Goal: Information Seeking & Learning: Find contact information

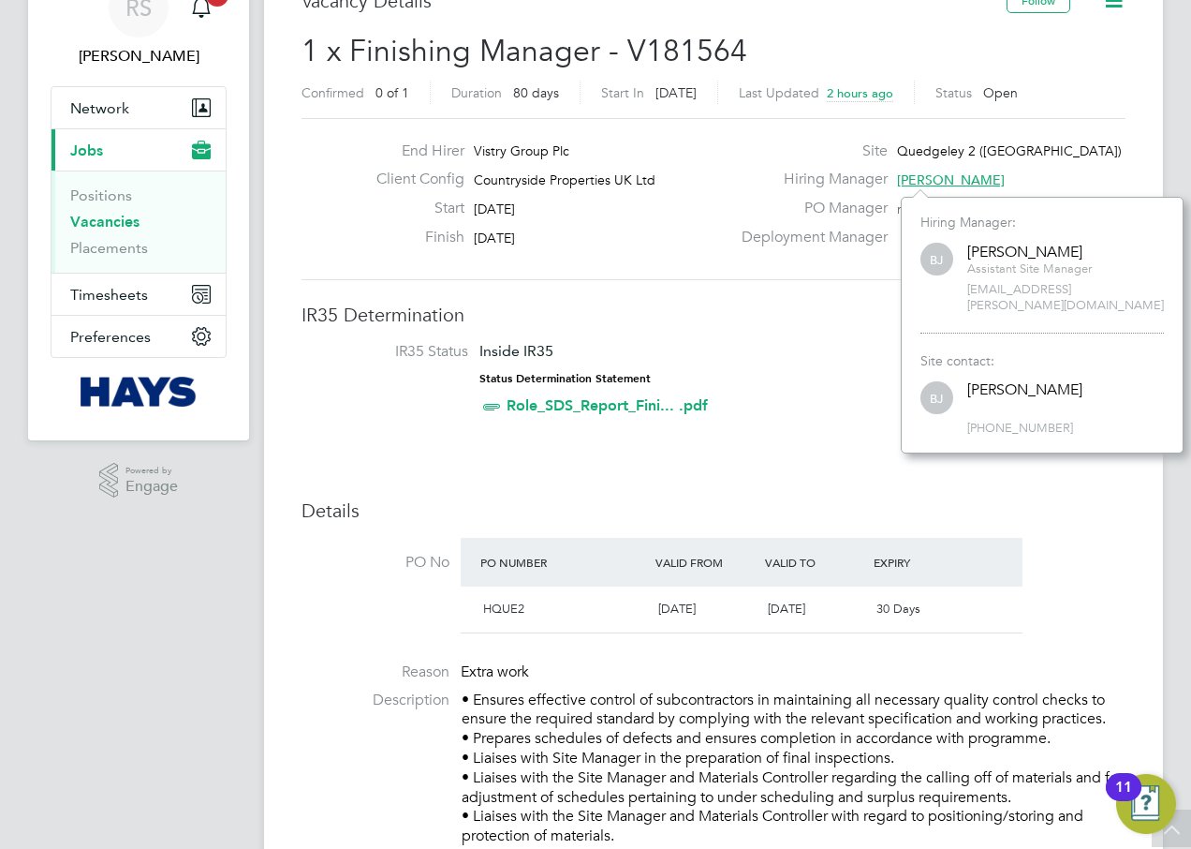
drag, startPoint x: 1054, startPoint y: 312, endPoint x: 1062, endPoint y: 294, distance: 19.7
click at [1054, 312] on div "Hiring Manager: [PERSON_NAME] [PERSON_NAME] Assistant Site Manager [EMAIL_ADDRE…" at bounding box center [1043, 274] width 244 height 120
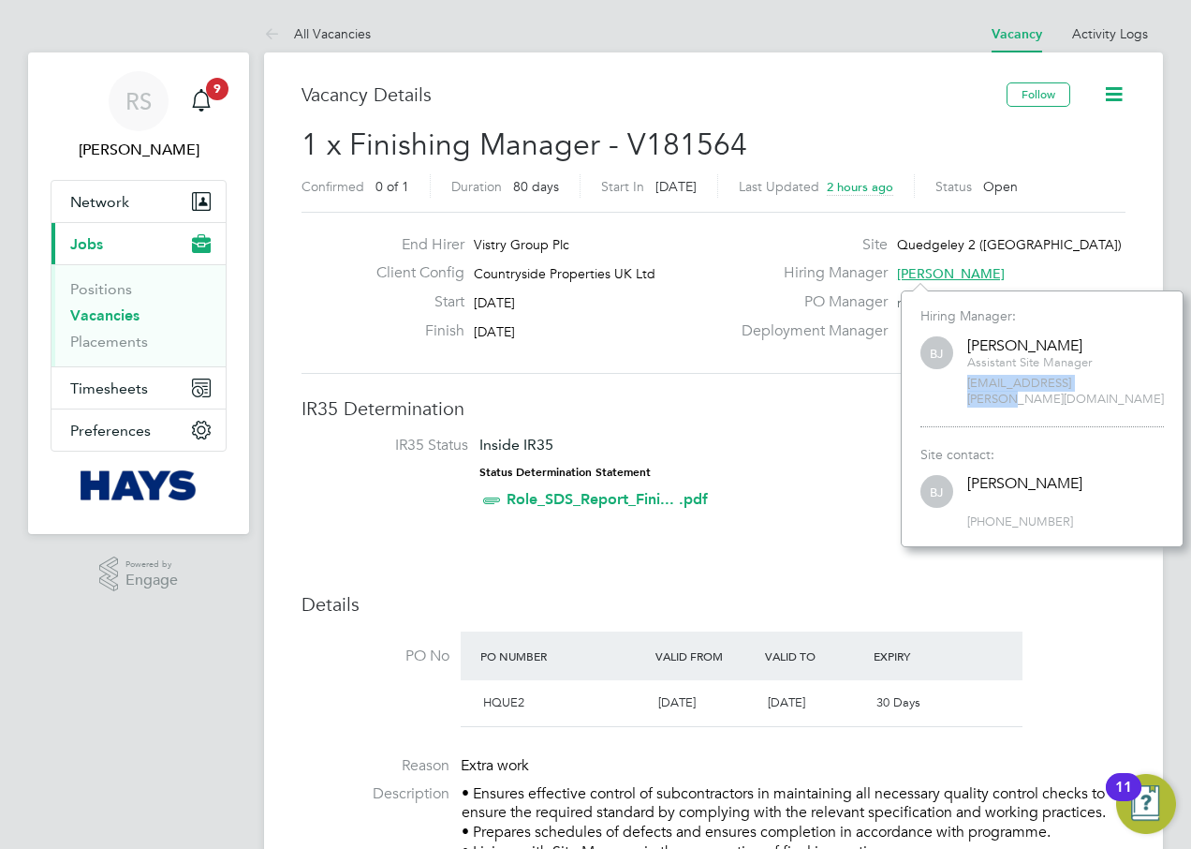
drag, startPoint x: 1095, startPoint y: 382, endPoint x: 941, endPoint y: 393, distance: 154.0
click at [941, 393] on div "Hiring Manager: [PERSON_NAME] [PERSON_NAME] Assistant Site Manager [EMAIL_ADDRE…" at bounding box center [1043, 367] width 244 height 120
drag, startPoint x: 941, startPoint y: 393, endPoint x: 1012, endPoint y: 387, distance: 70.6
copy span "[EMAIL_ADDRESS][PERSON_NAME][DOMAIN_NAME]"
drag, startPoint x: 1058, startPoint y: 501, endPoint x: 988, endPoint y: 506, distance: 69.5
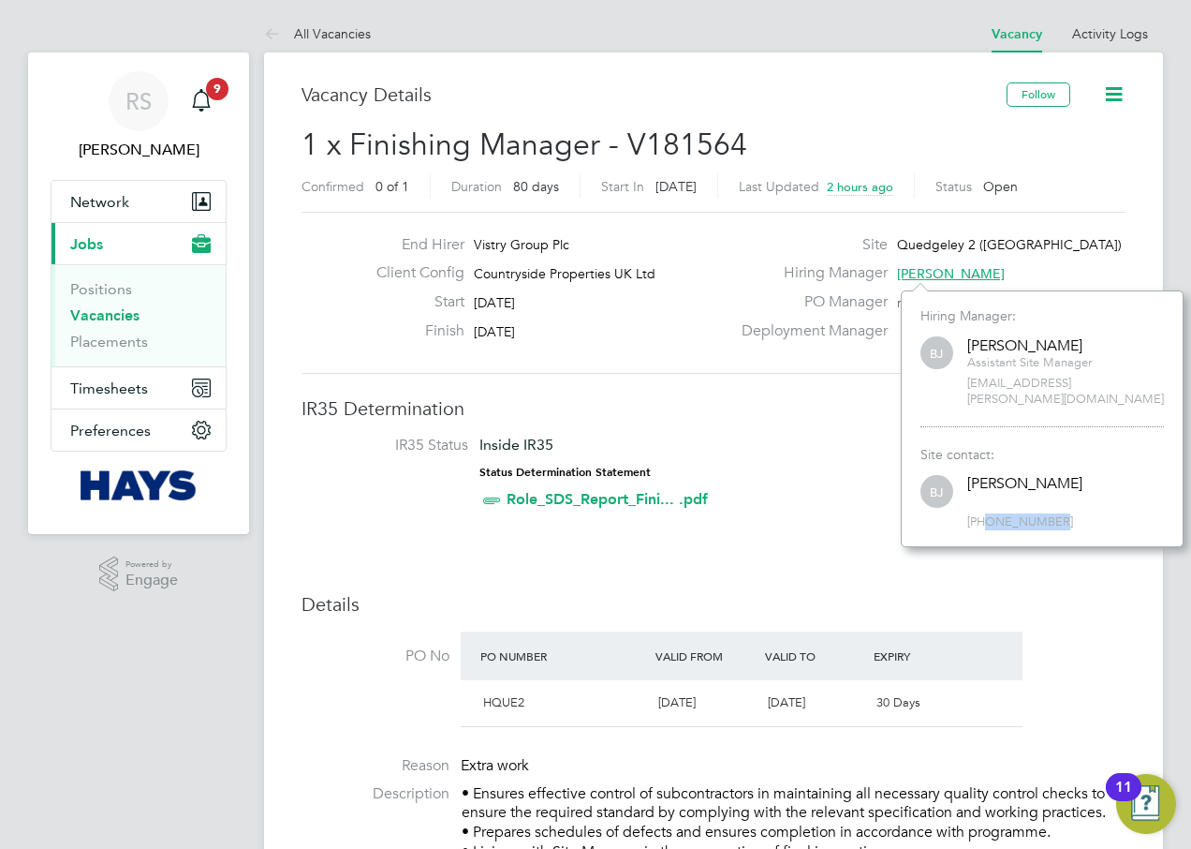
click at [988, 514] on span "[PHONE_NUMBER]" at bounding box center [1066, 522] width 197 height 16
copy span "7789032062"
drag, startPoint x: 1090, startPoint y: 361, endPoint x: 970, endPoint y: 370, distance: 120.3
click at [970, 370] on span "Assistant Site Manager" at bounding box center [1030, 363] width 125 height 16
copy span "Assistant Site Manager"
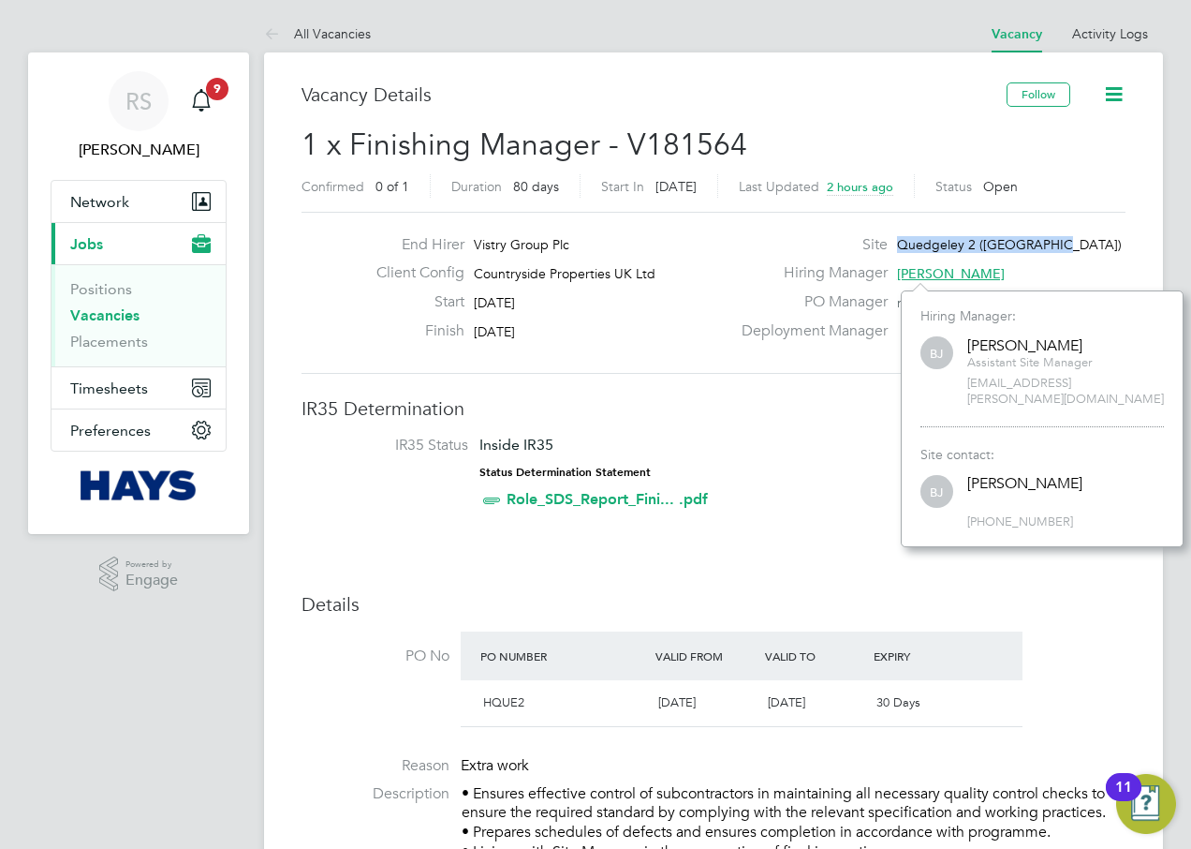
drag, startPoint x: 1064, startPoint y: 240, endPoint x: 899, endPoint y: 250, distance: 165.2
click at [899, 250] on div "Site Quedgeley 2 ([GEOGRAPHIC_DATA])" at bounding box center [932, 249] width 403 height 29
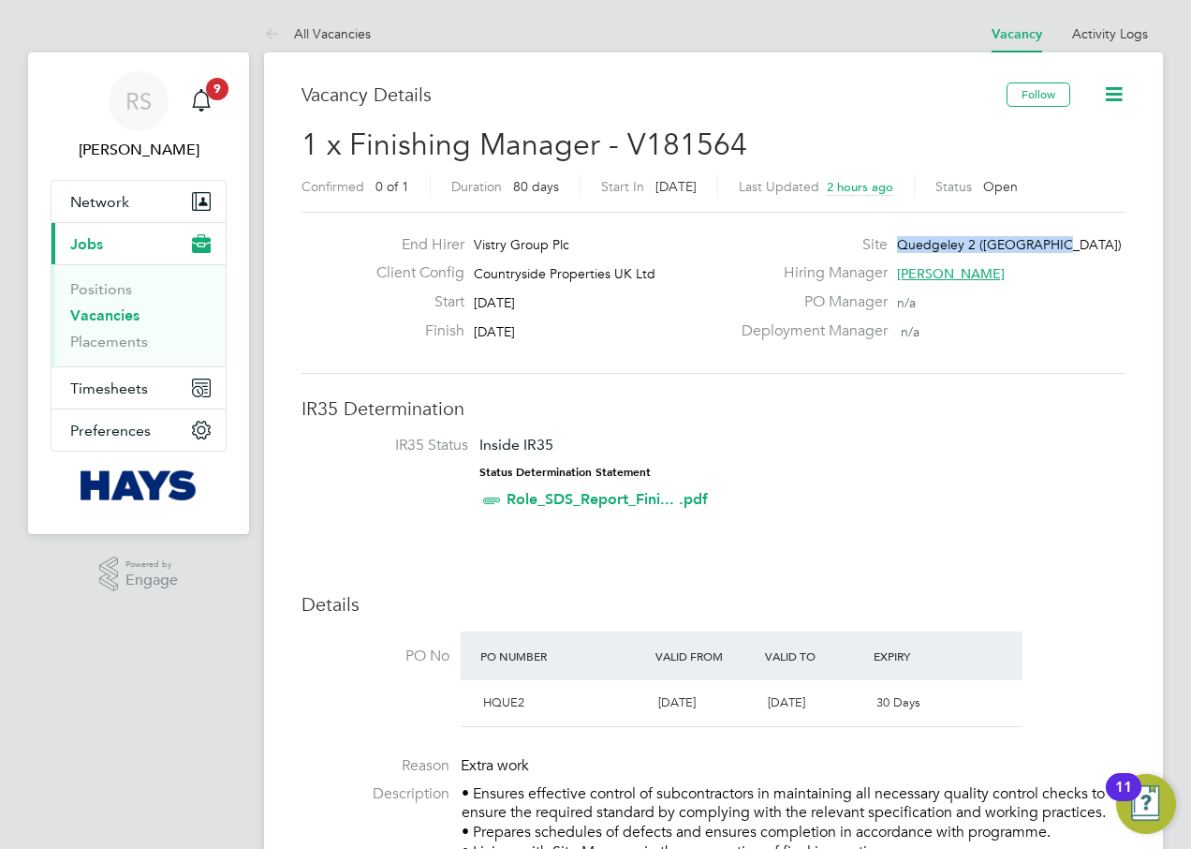
copy span "Quedgeley 2 ([GEOGRAPHIC_DATA])"
